Goal: Task Accomplishment & Management: Manage account settings

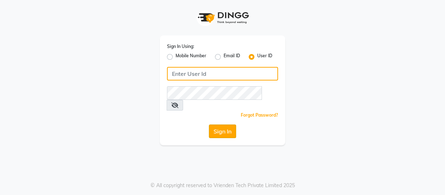
type input "9596963939"
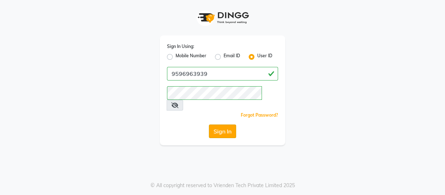
click at [221, 125] on button "Sign In" at bounding box center [222, 132] width 27 height 14
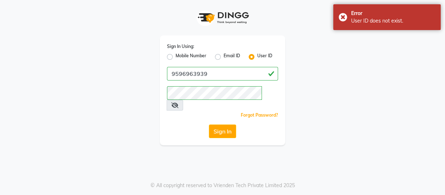
click at [175, 56] on label "Mobile Number" at bounding box center [190, 57] width 31 height 9
click at [175, 56] on input "Mobile Number" at bounding box center [177, 55] width 5 height 5
radio input "true"
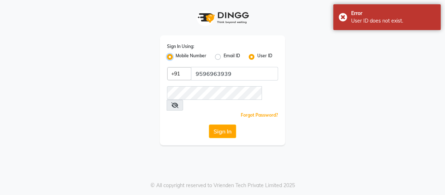
radio input "false"
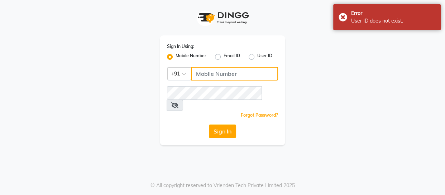
click at [215, 76] on input "Username" at bounding box center [234, 74] width 87 height 14
type input "9596963939"
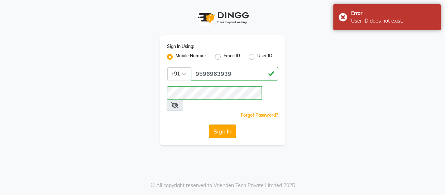
click at [232, 125] on button "Sign In" at bounding box center [222, 132] width 27 height 14
